Goal: Task Accomplishment & Management: Complete application form

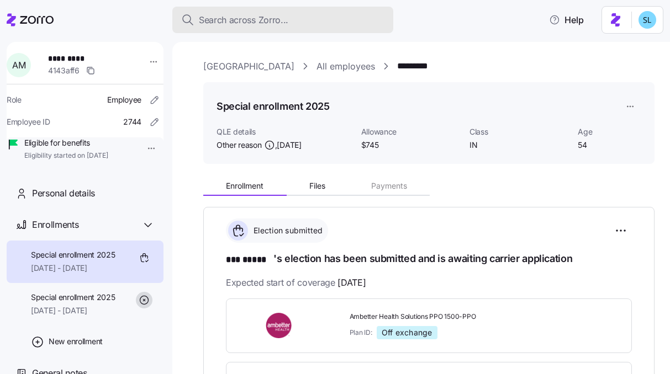
scroll to position [434, 0]
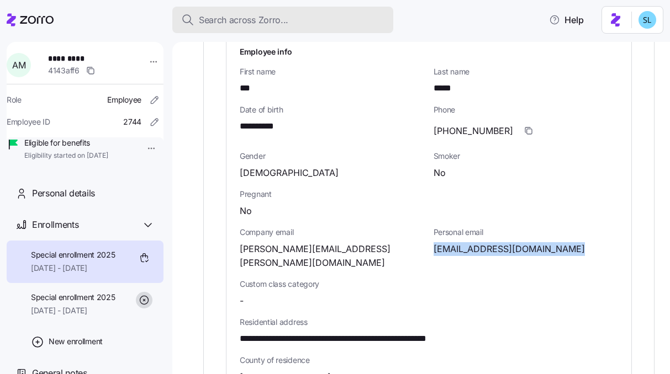
click at [223, 19] on span "Search across Zorro..." at bounding box center [243, 20] width 89 height 14
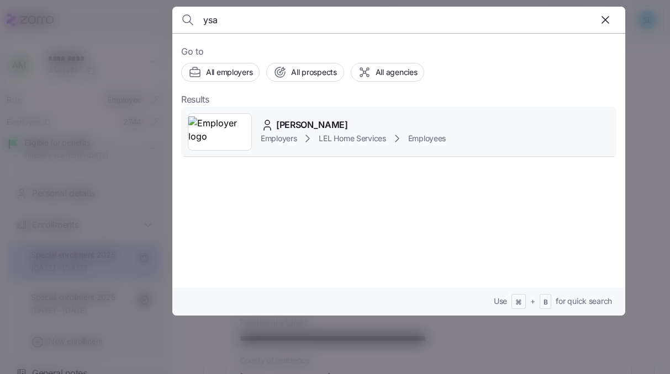
type input "ysa"
click at [319, 116] on div "YSA GARCIA Employers LEL Home Services Employees" at bounding box center [398, 132] width 435 height 51
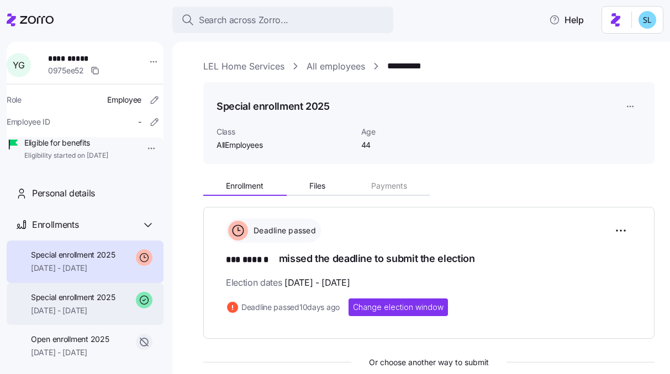
click at [92, 303] on span "Special enrollment 2025" at bounding box center [73, 297] width 84 height 11
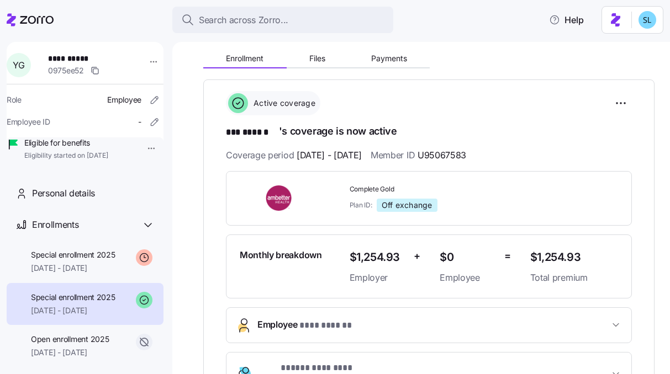
scroll to position [130, 0]
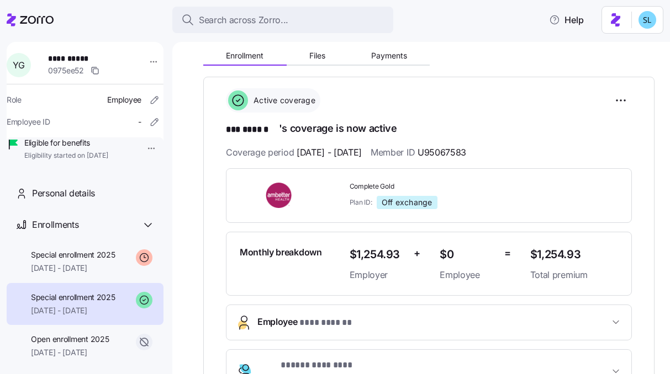
click at [381, 183] on span "Complete Gold" at bounding box center [435, 186] width 172 height 9
copy span "Complete Gold"
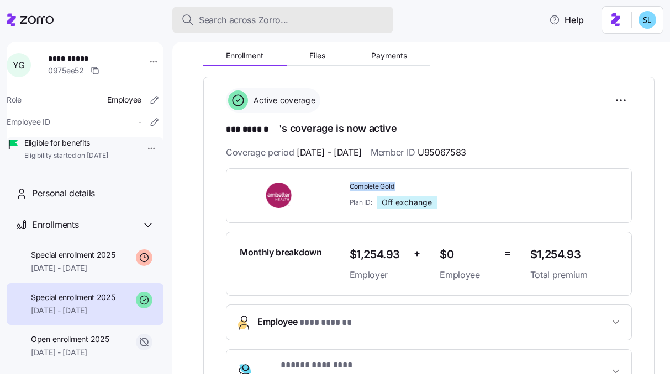
click at [293, 18] on div "Search across Zorro..." at bounding box center [282, 20] width 203 height 14
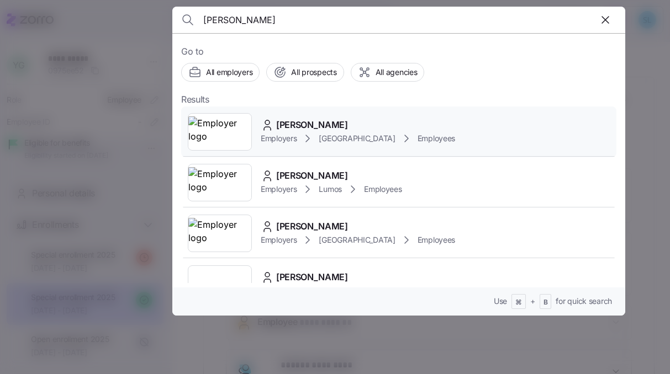
type input "amy moore"
click at [318, 130] on span "Amy Moore" at bounding box center [312, 125] width 72 height 14
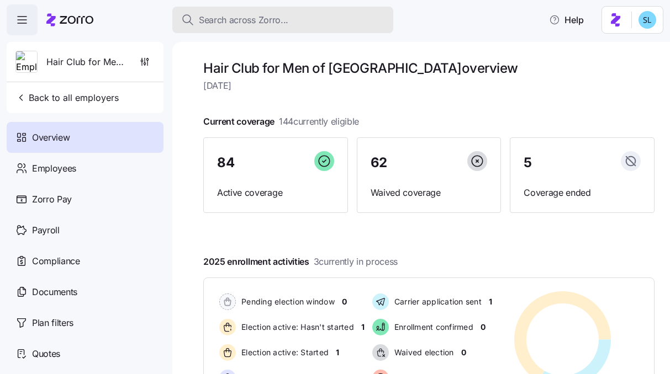
click at [272, 19] on span "Search across Zorro..." at bounding box center [243, 20] width 89 height 14
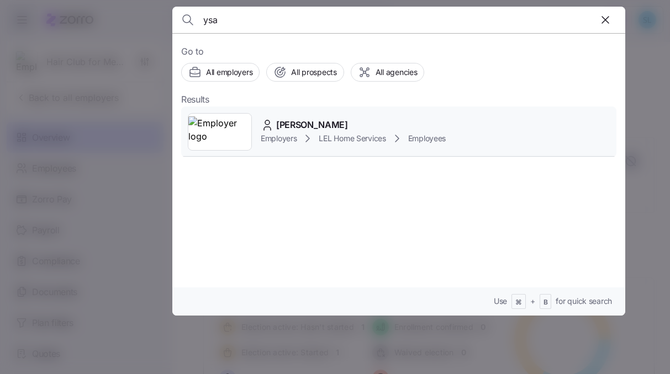
type input "ysa"
click at [340, 126] on div "[PERSON_NAME]" at bounding box center [353, 125] width 185 height 14
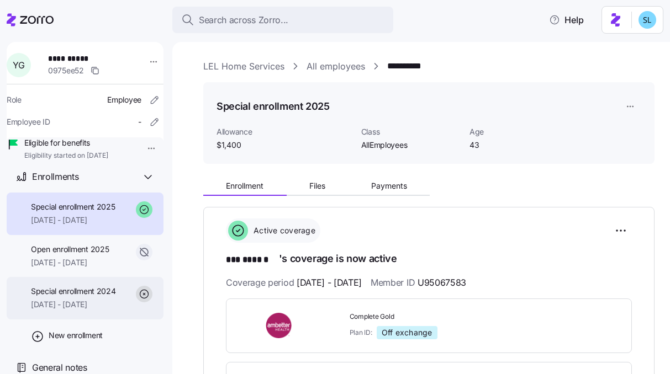
scroll to position [68, 0]
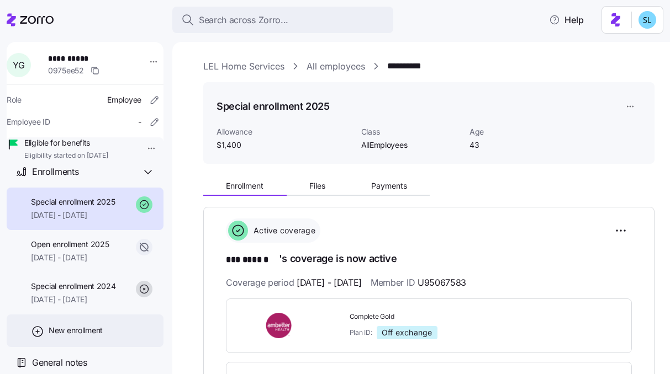
click at [79, 323] on div "New enrollment" at bounding box center [85, 331] width 157 height 33
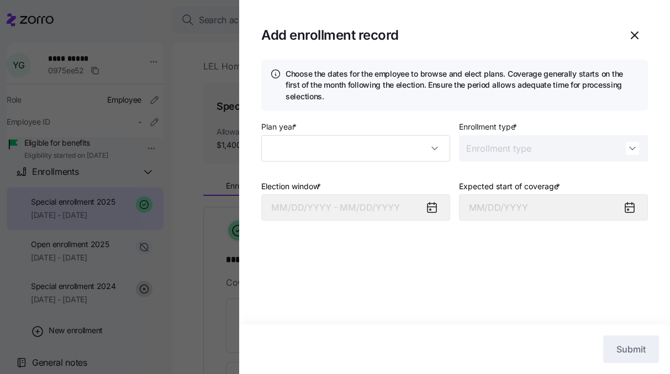
type input "2025"
type input "Special"
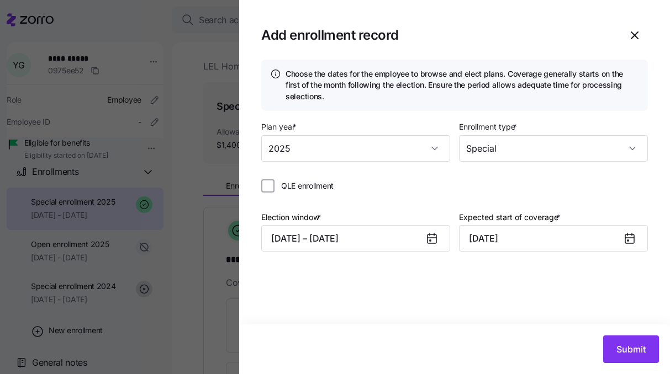
drag, startPoint x: 331, startPoint y: 116, endPoint x: 215, endPoint y: 75, distance: 123.1
click at [327, 115] on div "Choose the dates for the employee to browse and elect plans. Coverage generally…" at bounding box center [454, 192] width 431 height 265
click at [370, 198] on div "QLE enrollment" at bounding box center [454, 190] width 386 height 22
click at [344, 245] on button "[DATE] – [DATE]" at bounding box center [355, 238] width 189 height 26
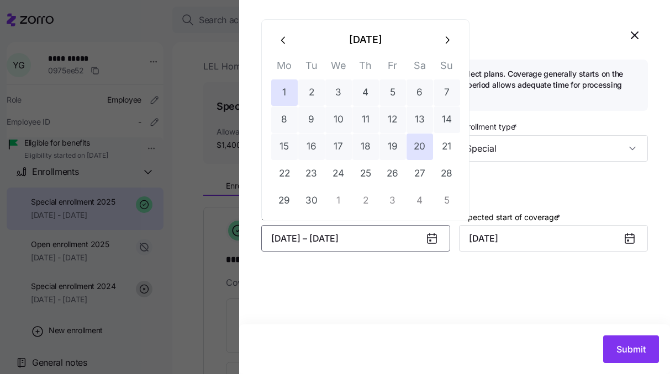
click at [285, 38] on icon "button" at bounding box center [284, 40] width 12 height 12
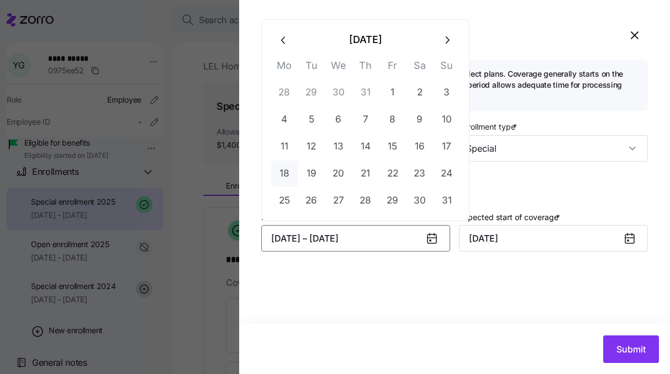
click at [283, 179] on button "18" at bounding box center [284, 174] width 26 height 26
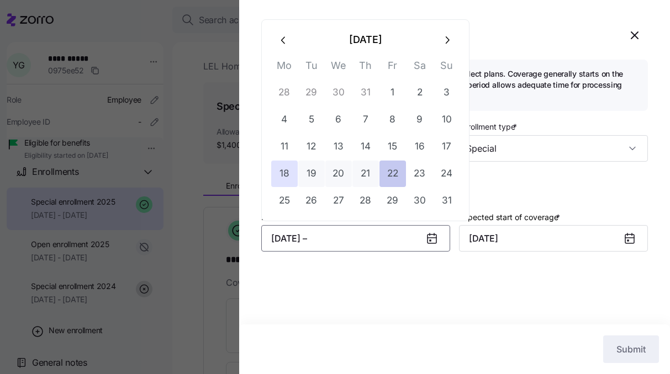
click at [394, 179] on button "22" at bounding box center [392, 174] width 26 height 26
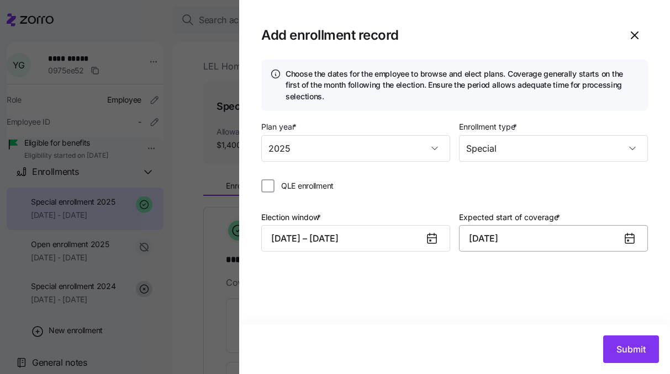
click at [554, 248] on input "[DATE]" at bounding box center [553, 238] width 189 height 26
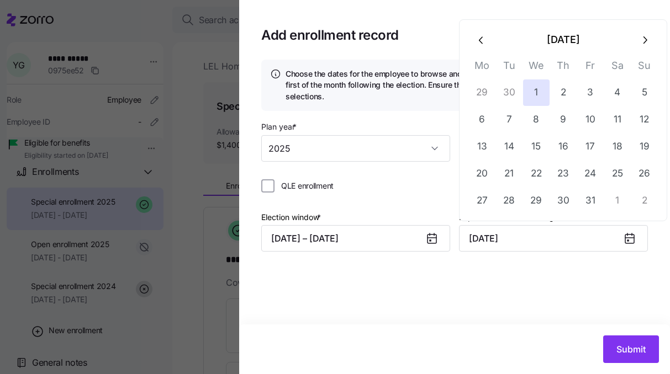
click at [479, 48] on button "button" at bounding box center [481, 39] width 26 height 26
click at [488, 101] on button "1" at bounding box center [482, 92] width 26 height 26
type input "[DATE]"
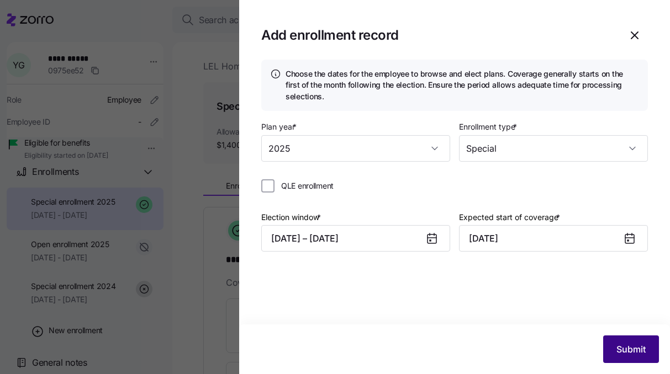
click at [628, 346] on span "Submit" at bounding box center [630, 349] width 29 height 13
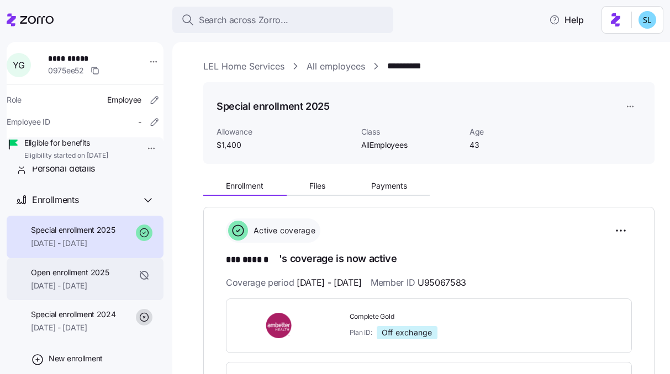
scroll to position [68, 0]
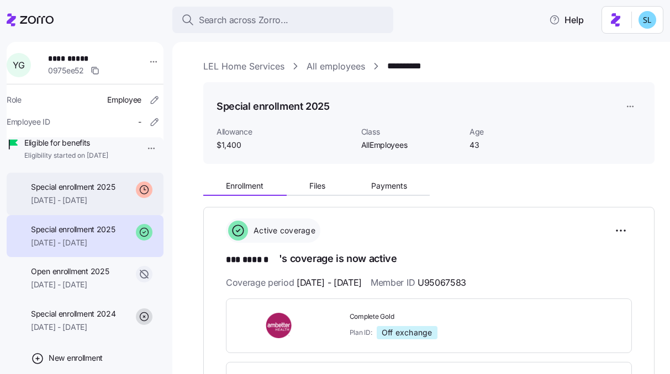
click at [86, 206] on span "[DATE] - [DATE]" at bounding box center [73, 200] width 84 height 11
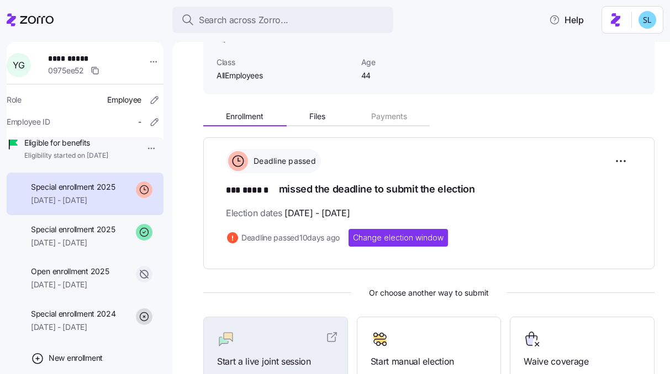
scroll to position [114, 0]
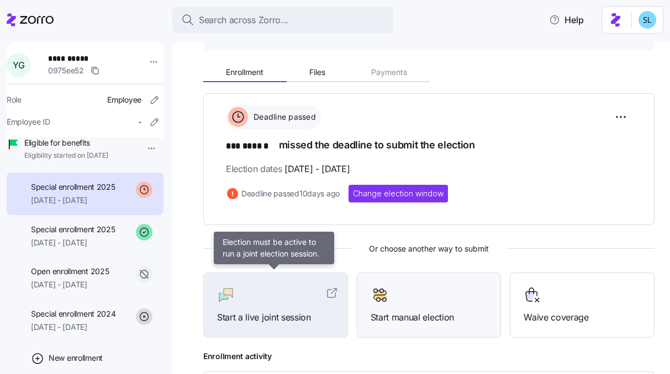
click at [358, 331] on div "Start manual election" at bounding box center [429, 306] width 145 height 66
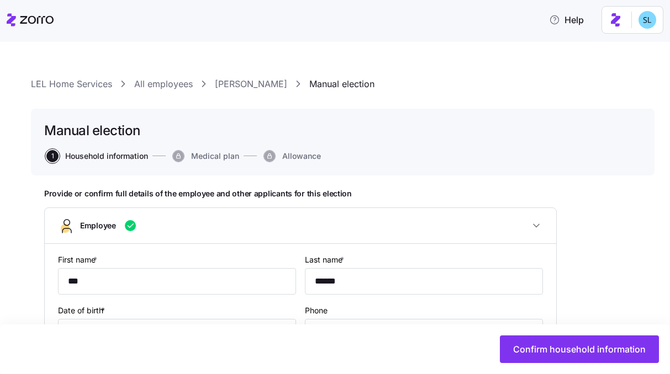
type input "AllEmployees"
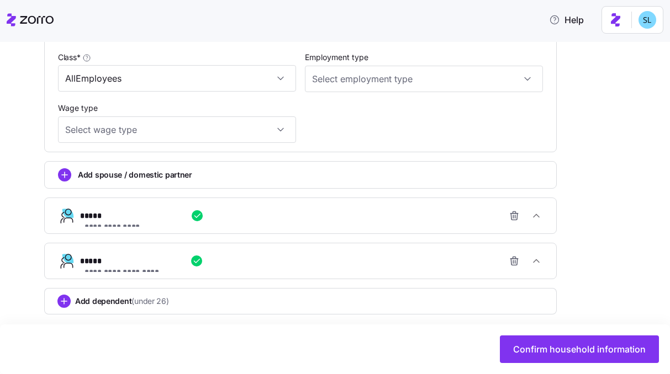
scroll to position [678, 0]
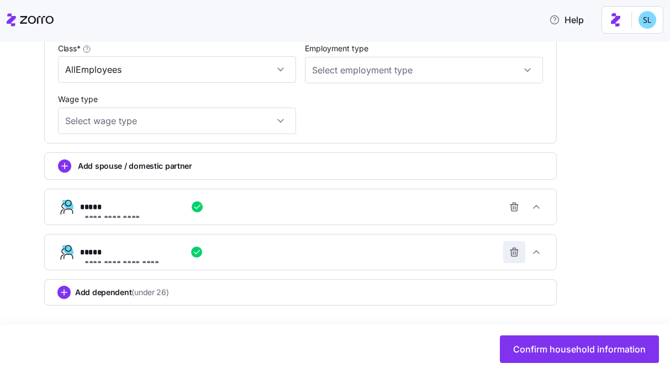
click at [514, 251] on icon "button" at bounding box center [513, 252] width 11 height 11
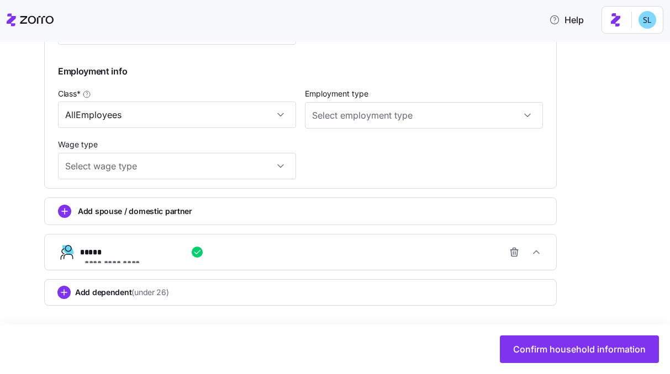
scroll to position [633, 0]
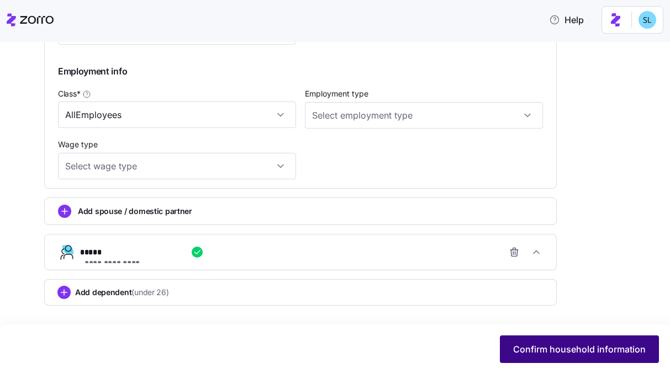
click at [612, 350] on span "Confirm household information" at bounding box center [579, 349] width 132 height 13
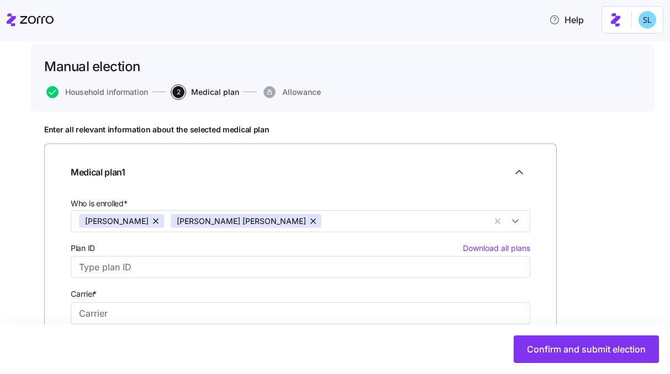
scroll to position [189, 0]
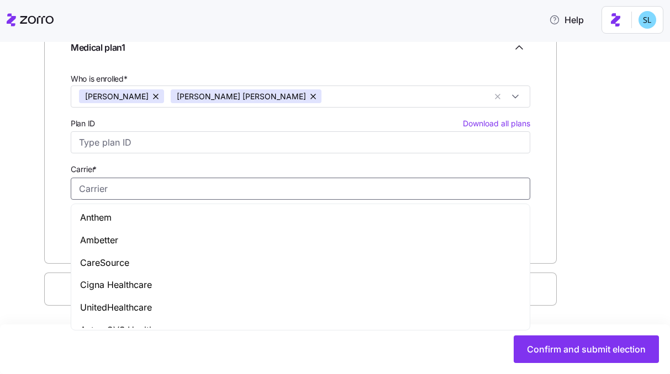
click at [173, 186] on input "Carrier *" at bounding box center [300, 189] width 459 height 22
click at [182, 237] on div "Ambetter" at bounding box center [300, 240] width 454 height 23
type input "Ambetter"
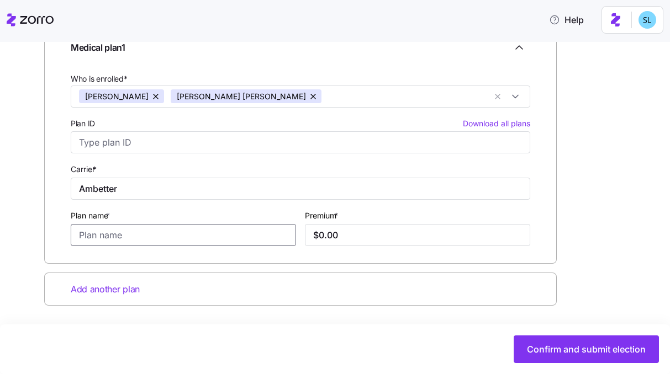
click at [182, 237] on input "Plan name *" at bounding box center [183, 235] width 225 height 22
paste input "Complete Gold"
type input "Complete Gold"
click at [384, 232] on input "$0.00" at bounding box center [417, 235] width 225 height 22
paste input "text"
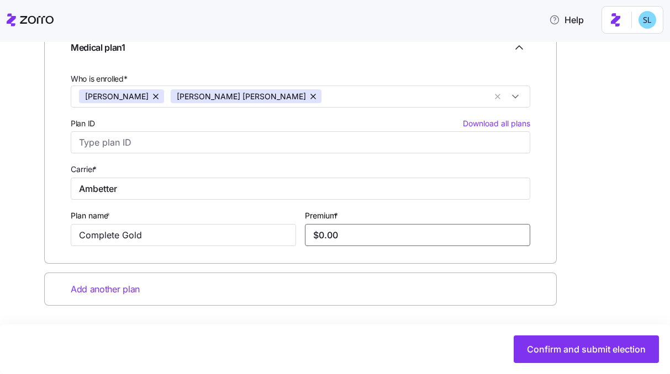
click at [384, 232] on input "$0.00" at bounding box center [417, 235] width 225 height 22
paste input "904.55"
type input "$904.55"
click at [403, 306] on div "Enter all relevant information about the selected medical plan Medical plan 1 W…" at bounding box center [342, 180] width 597 height 361
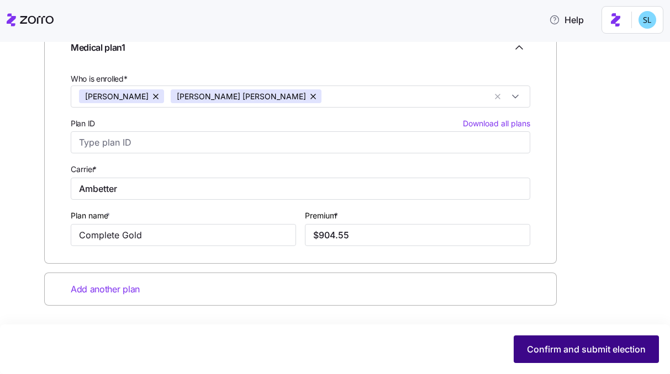
click at [618, 359] on button "Confirm and submit election" at bounding box center [585, 350] width 145 height 28
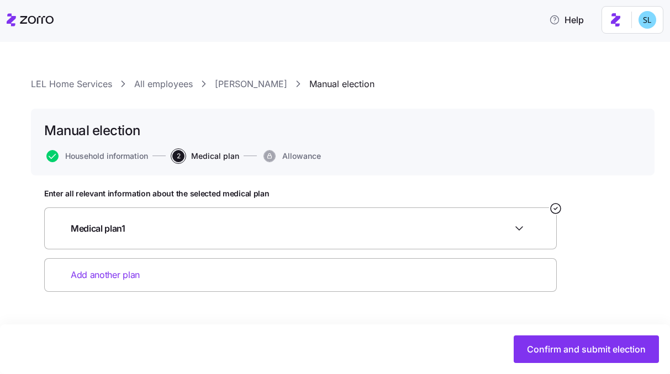
scroll to position [0, 0]
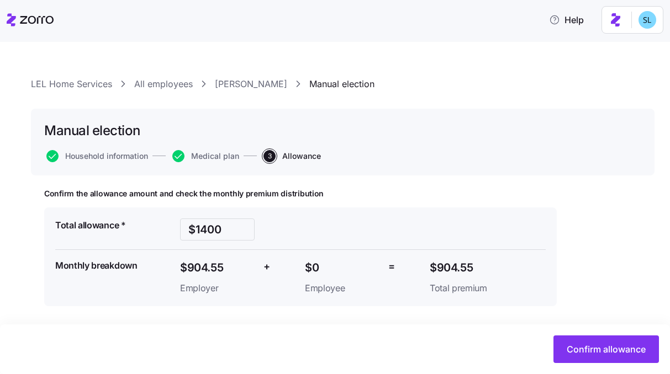
scroll to position [1, 0]
click at [410, 184] on div "LEL Home Services All employees [PERSON_NAME] Manual election Manual election H…" at bounding box center [342, 219] width 623 height 284
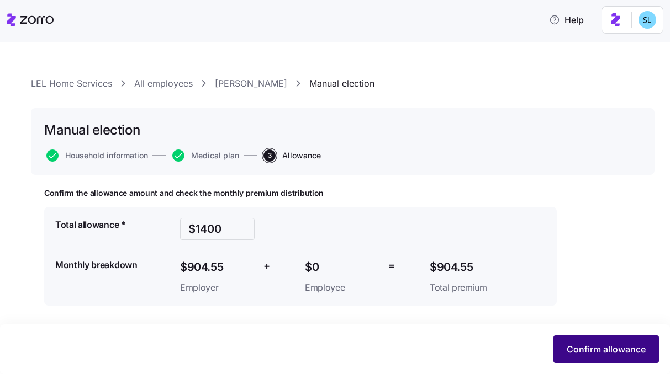
click at [624, 353] on span "Confirm allowance" at bounding box center [605, 349] width 79 height 13
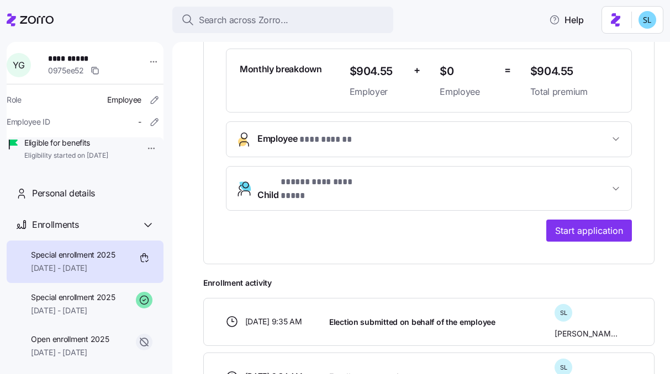
scroll to position [317, 0]
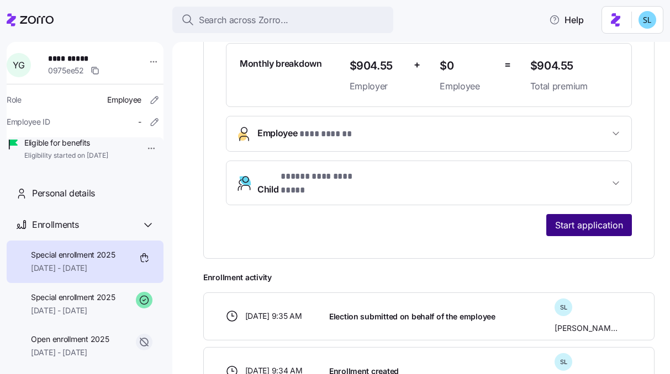
click at [565, 219] on span "Start application" at bounding box center [589, 225] width 68 height 13
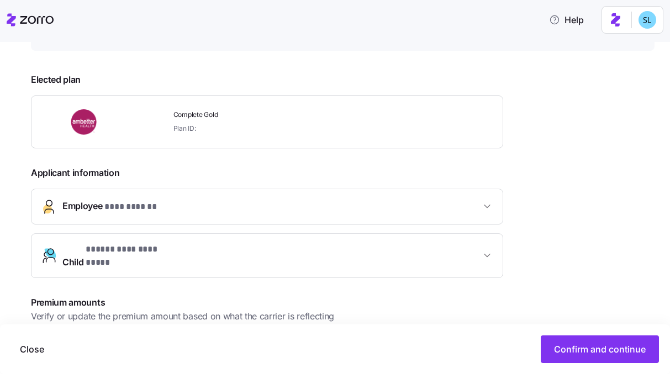
scroll to position [289, 0]
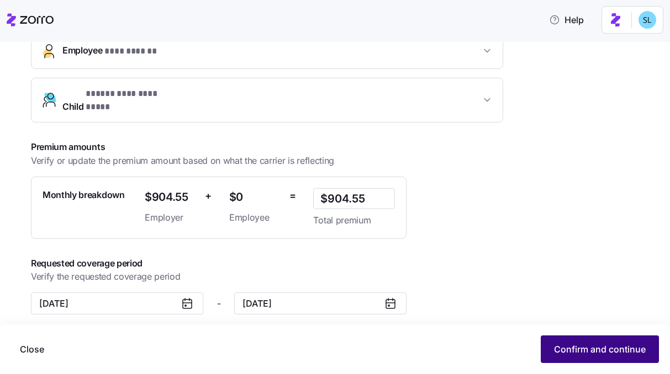
click at [588, 341] on button "Confirm and continue" at bounding box center [599, 350] width 118 height 28
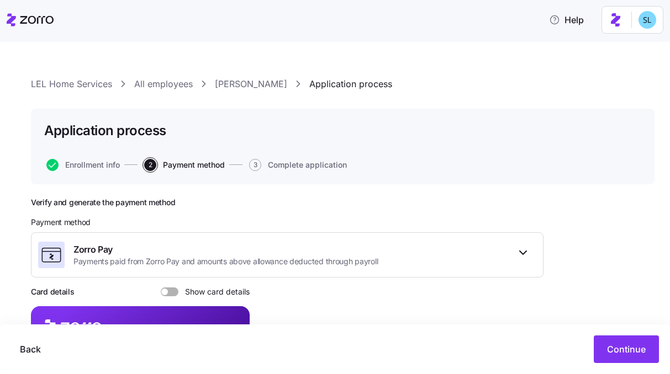
scroll to position [194, 0]
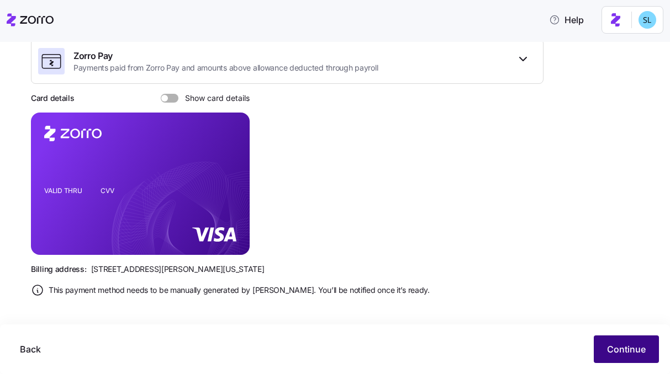
click at [629, 353] on span "Continue" at bounding box center [626, 349] width 39 height 13
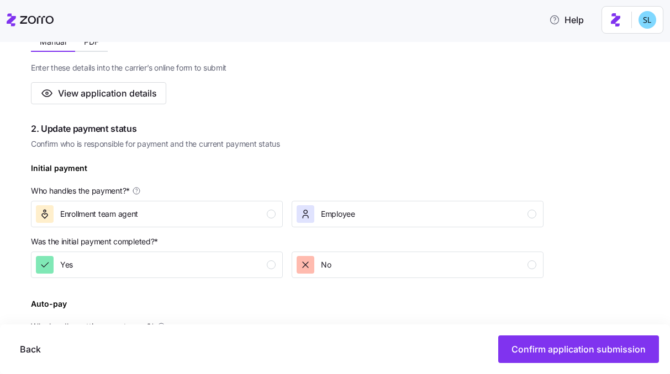
scroll to position [285, 0]
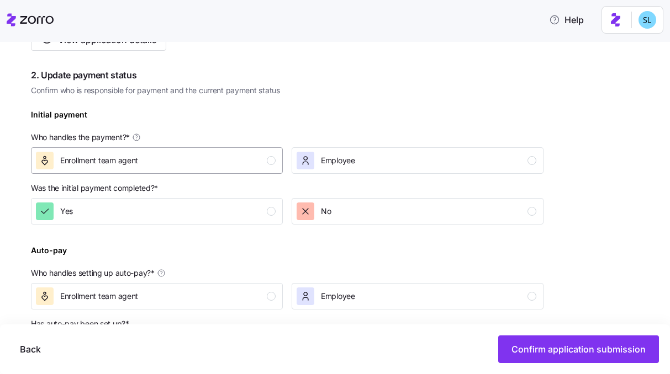
click at [183, 164] on div "Enrollment team agent" at bounding box center [156, 161] width 240 height 18
click at [214, 210] on div "Yes" at bounding box center [156, 212] width 240 height 18
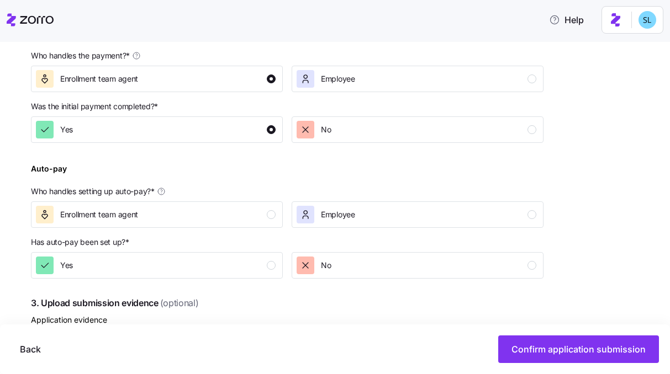
scroll to position [372, 0]
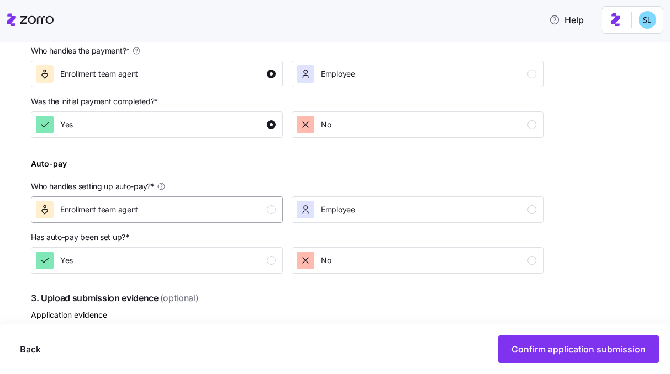
click at [223, 216] on div "Enrollment team agent" at bounding box center [156, 210] width 240 height 18
click at [242, 270] on button "Yes" at bounding box center [157, 260] width 252 height 26
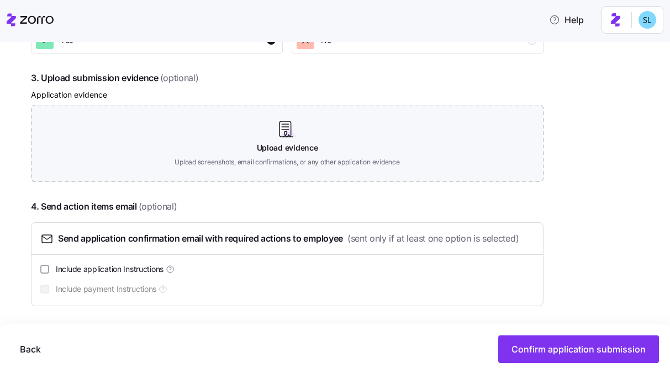
scroll to position [593, 0]
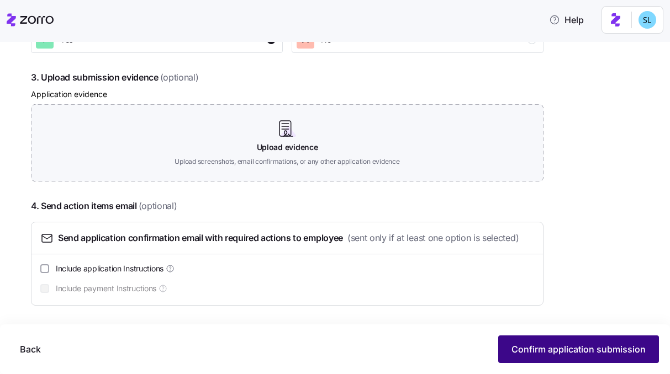
drag, startPoint x: 588, startPoint y: 371, endPoint x: 581, endPoint y: 357, distance: 16.5
click at [588, 370] on div "Back Confirm application submission" at bounding box center [335, 350] width 670 height 50
click at [579, 349] on span "Confirm application submission" at bounding box center [578, 349] width 134 height 13
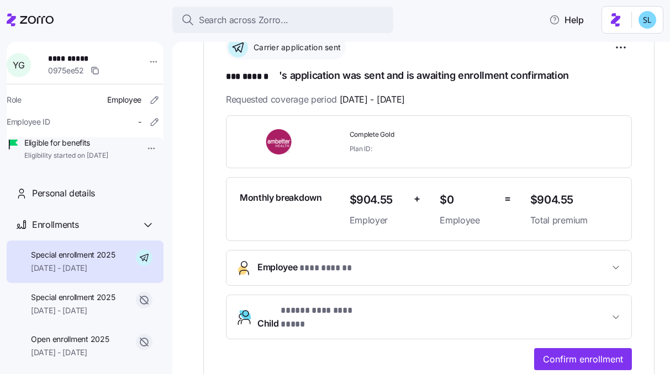
scroll to position [188, 0]
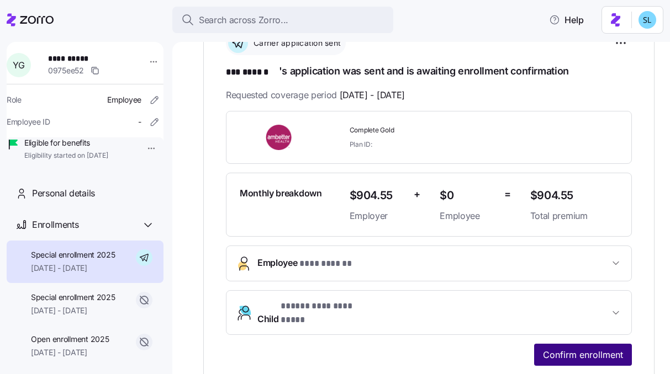
click at [574, 348] on span "Confirm enrollment" at bounding box center [583, 354] width 80 height 13
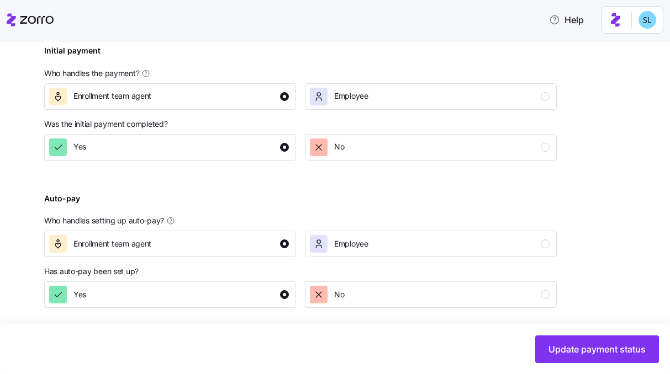
scroll to position [466, 0]
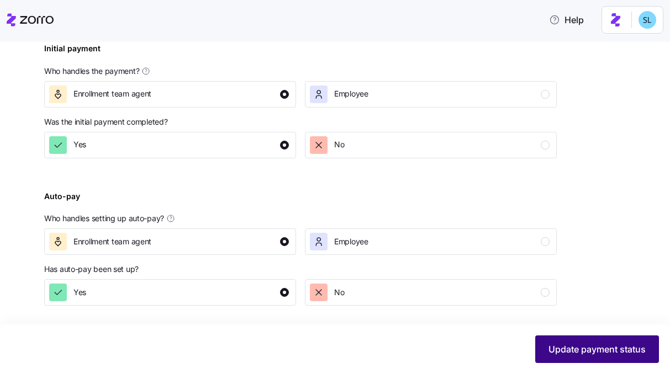
click at [571, 360] on button "Update payment status" at bounding box center [597, 350] width 124 height 28
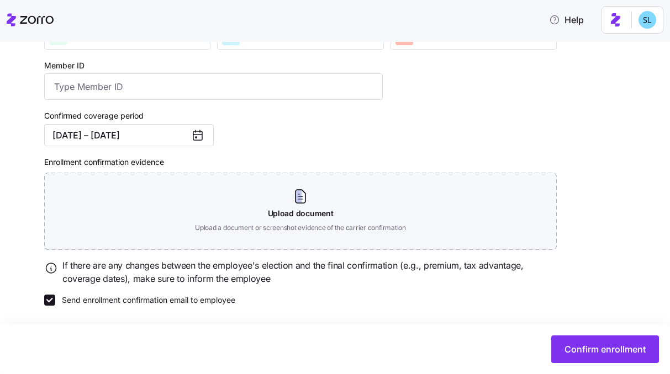
scroll to position [200, 0]
click at [203, 296] on label "Send enrollment confirmation email to employee" at bounding box center [145, 300] width 180 height 11
click at [55, 296] on input "Send enrollment confirmation email to employee" at bounding box center [49, 300] width 11 height 11
checkbox input "false"
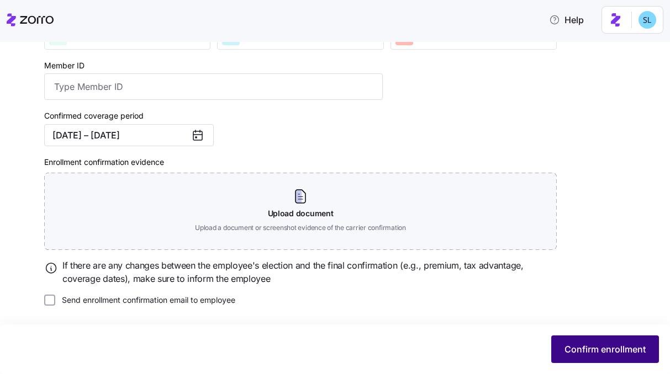
click at [595, 343] on span "Confirm enrollment" at bounding box center [604, 349] width 81 height 13
